Goal: Information Seeking & Learning: Find specific fact

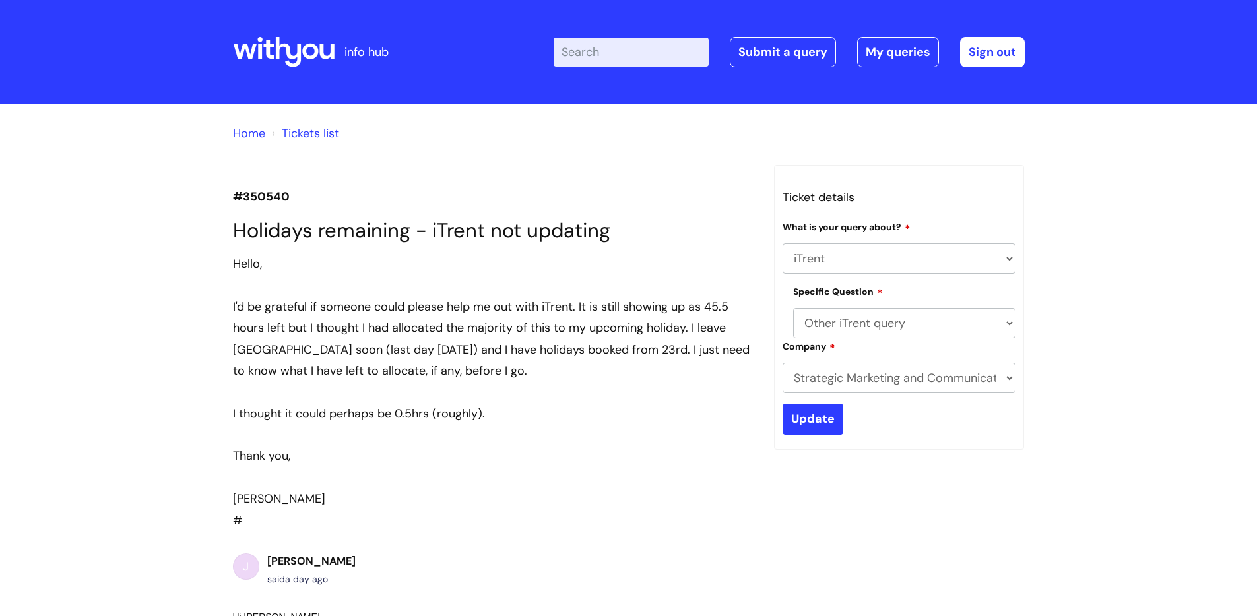
select select "iTrent"
select select "Other iTrent query"
click at [635, 67] on div "Enter your search term here... Search Submit a query My queries Welcome Lesley …" at bounding box center [789, 52] width 471 height 30
click at [633, 51] on input "Enter your search term here..." at bounding box center [631, 52] width 155 height 29
type input "p60"
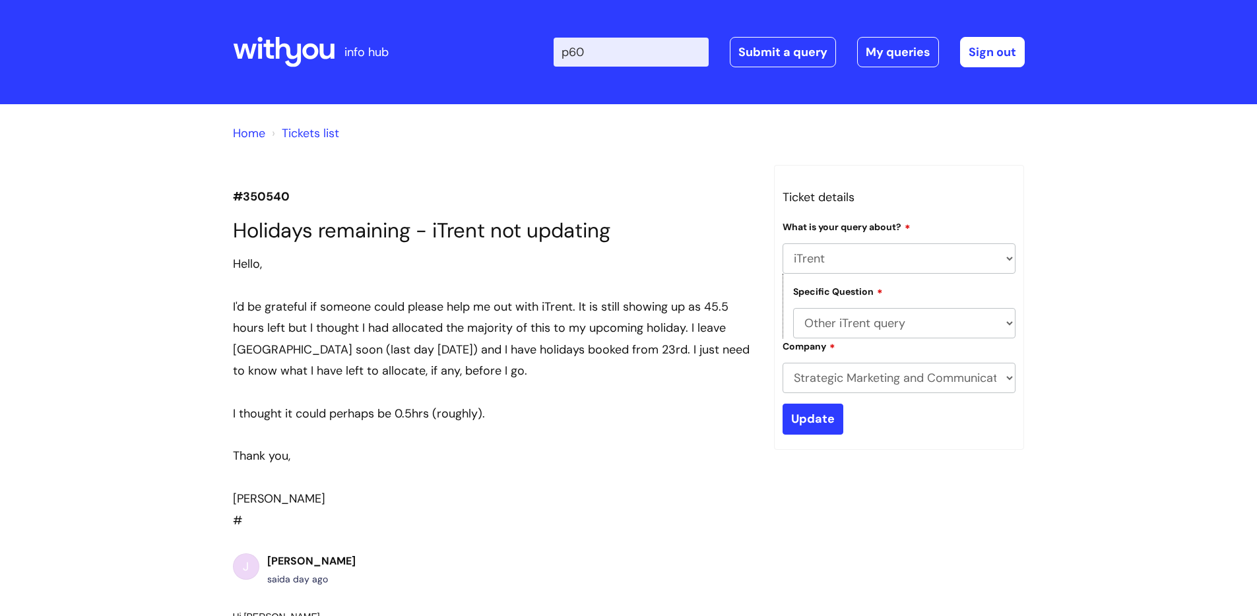
click button "Search" at bounding box center [0, 0] width 0 height 0
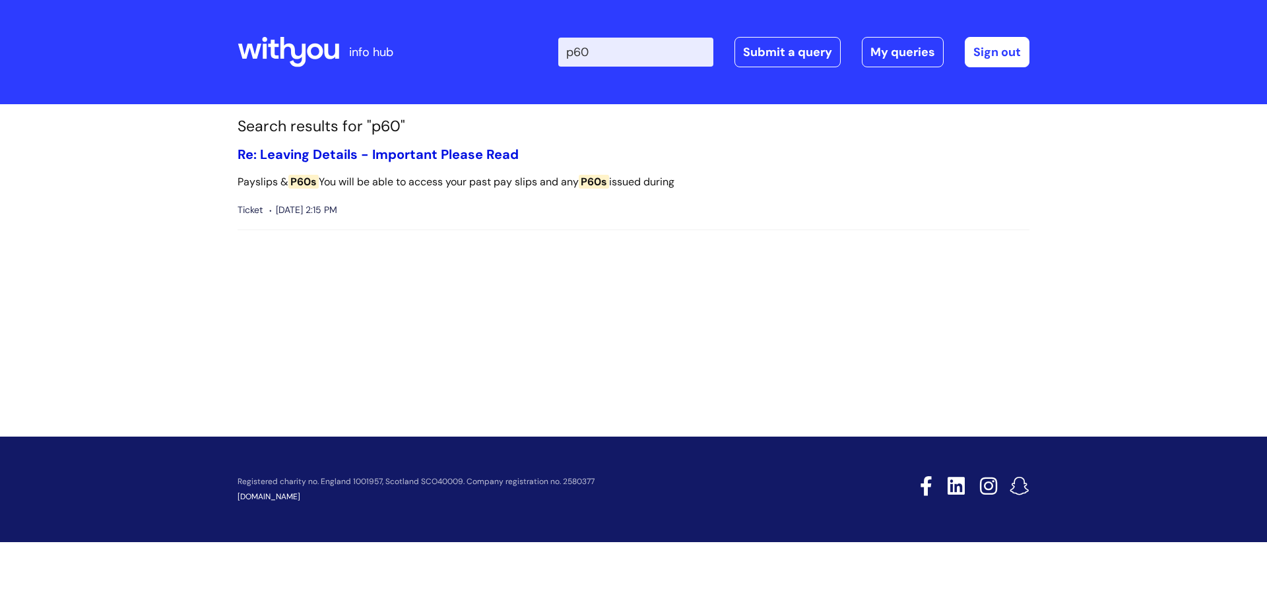
click at [478, 156] on link "Re: Leaving Details - Important Please Read" at bounding box center [378, 154] width 281 height 17
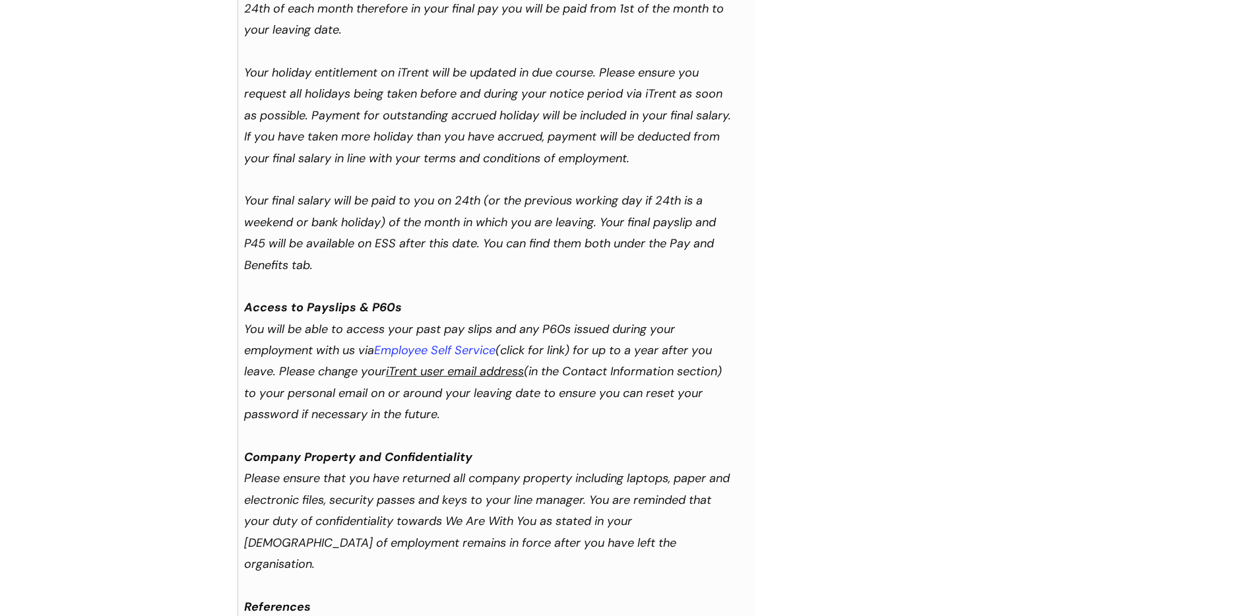
scroll to position [1271, 0]
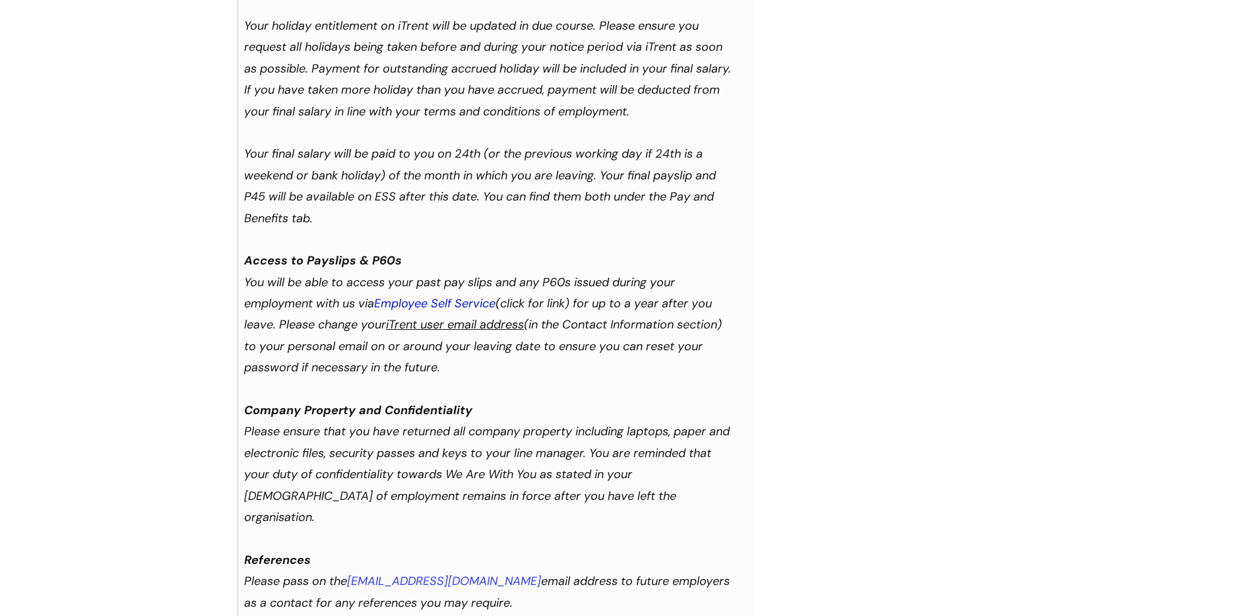
click at [461, 311] on link "Employee Self Service" at bounding box center [434, 304] width 121 height 16
click at [432, 333] on u "iTrent user email address" at bounding box center [455, 325] width 138 height 16
click at [430, 333] on u "iTrent user email address" at bounding box center [455, 325] width 138 height 16
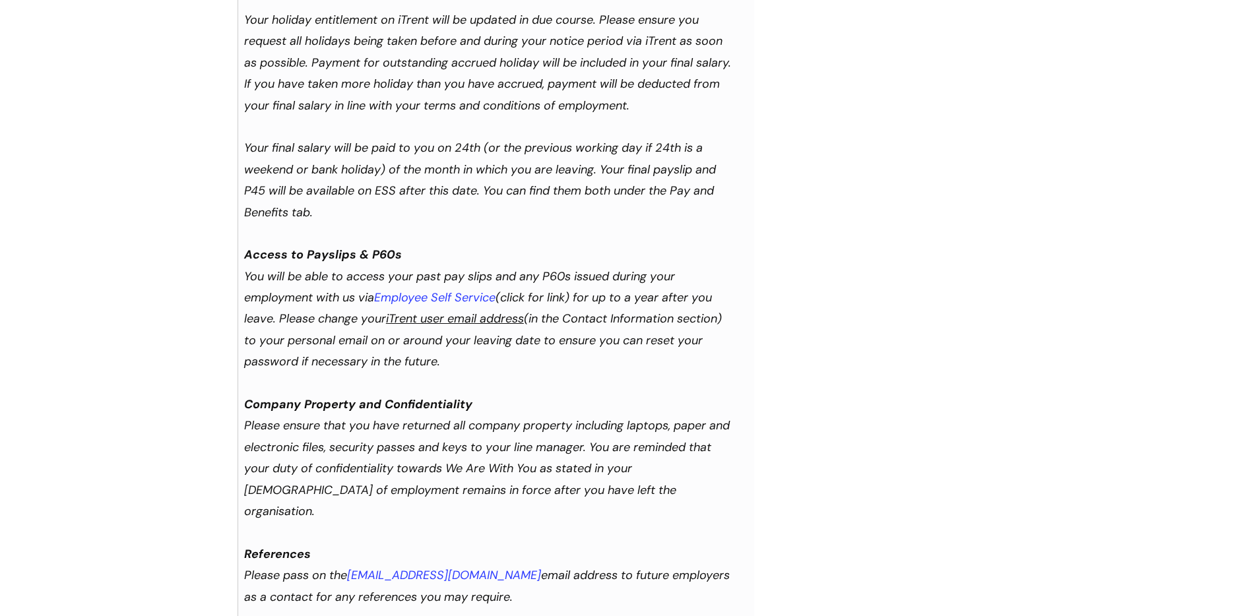
scroll to position [1279, 0]
drag, startPoint x: 280, startPoint y: 359, endPoint x: 486, endPoint y: 399, distance: 209.0
click at [486, 399] on div "Sent by Email Dear Lesley Re: Confirmation of leaving details We are sorry to h…" at bounding box center [488, 104] width 489 height 1304
copy div "Please change your iTrent user email address (in the Contact Information sectio…"
click at [652, 408] on div "Sent by Email Dear Lesley Re: Confirmation of leaving details We are sorry to h…" at bounding box center [488, 104] width 489 height 1304
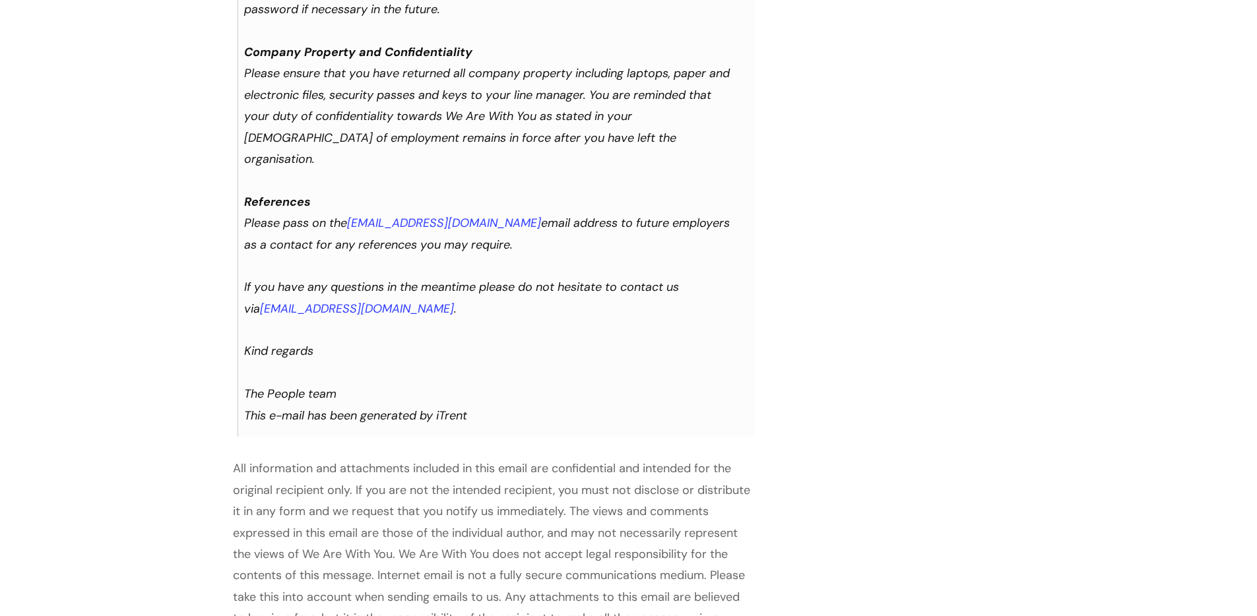
scroll to position [1533, 0]
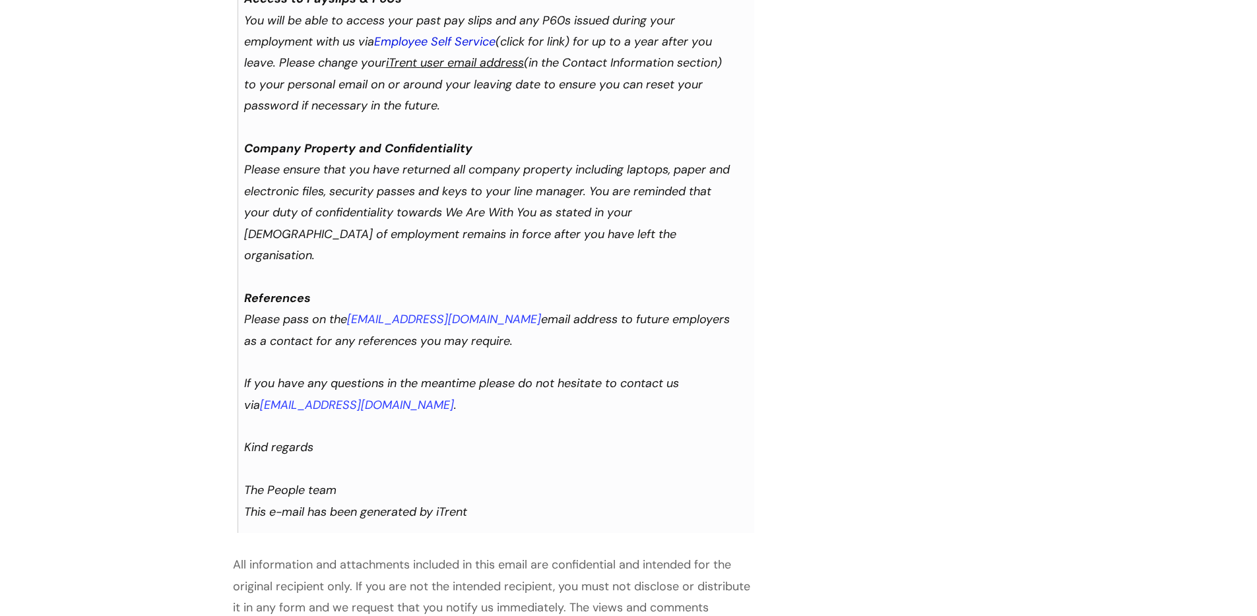
click at [454, 49] on link "Employee Self Service" at bounding box center [434, 42] width 121 height 16
